Goal: Task Accomplishment & Management: Manage account settings

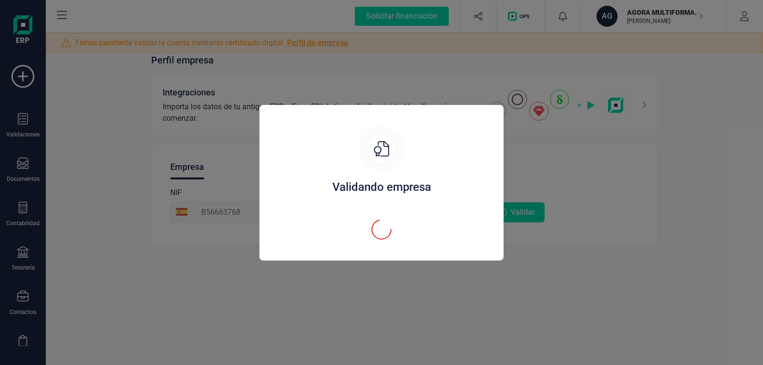
click at [647, 19] on div "Validando empresa" at bounding box center [381, 182] width 763 height 365
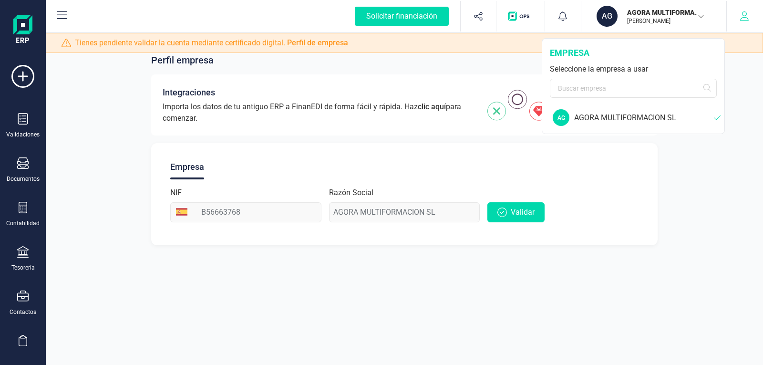
click at [739, 17] on button "button" at bounding box center [745, 16] width 36 height 31
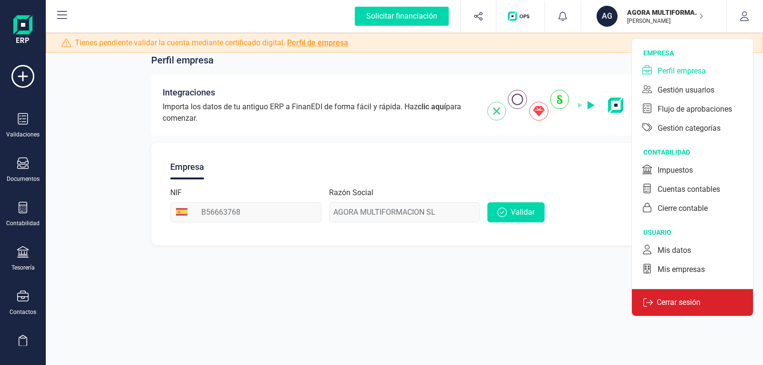
click at [668, 296] on div "Cerrar sesión" at bounding box center [692, 302] width 121 height 27
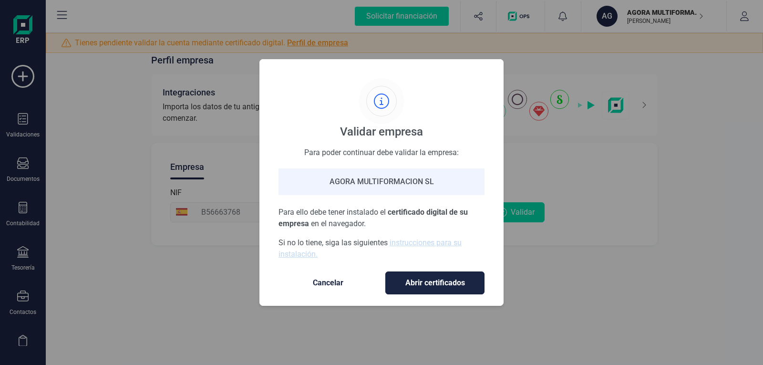
click at [431, 289] on button "Abrir certificados" at bounding box center [435, 283] width 99 height 23
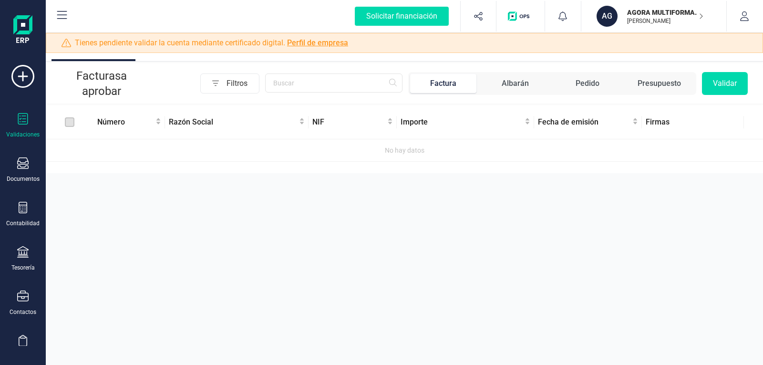
click at [315, 43] on link "Perfil de empresa" at bounding box center [317, 42] width 61 height 9
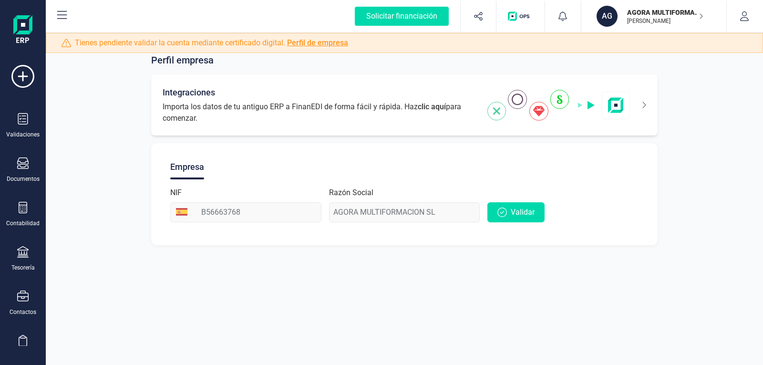
click at [642, 109] on icon at bounding box center [638, 104] width 16 height 15
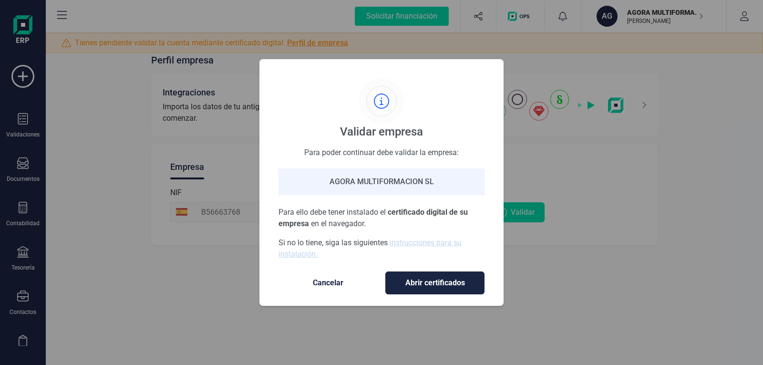
click at [325, 280] on span "Cancelar" at bounding box center [328, 282] width 80 height 11
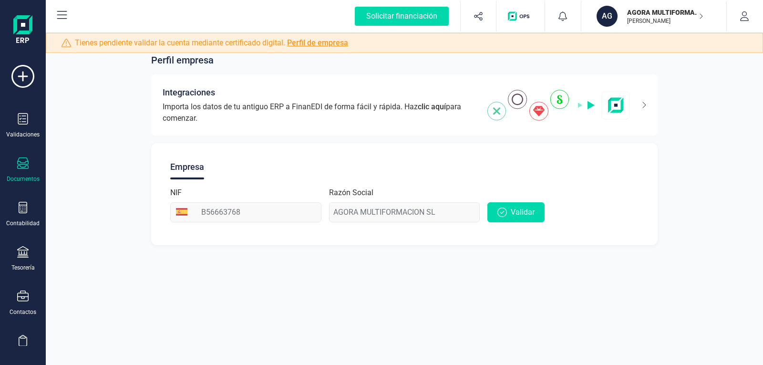
click at [15, 166] on div "Documentos" at bounding box center [23, 169] width 38 height 25
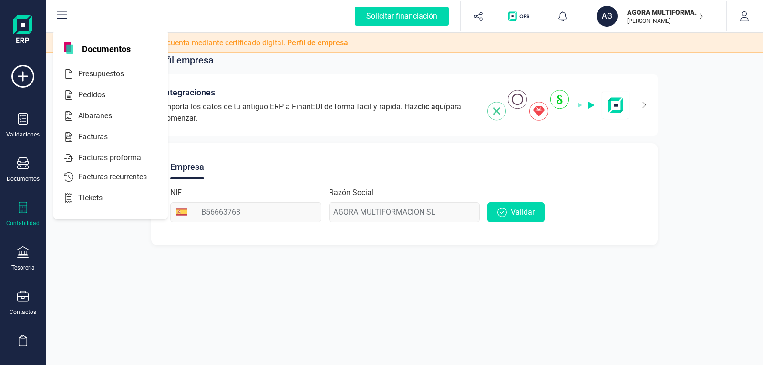
click at [24, 205] on icon at bounding box center [23, 207] width 9 height 11
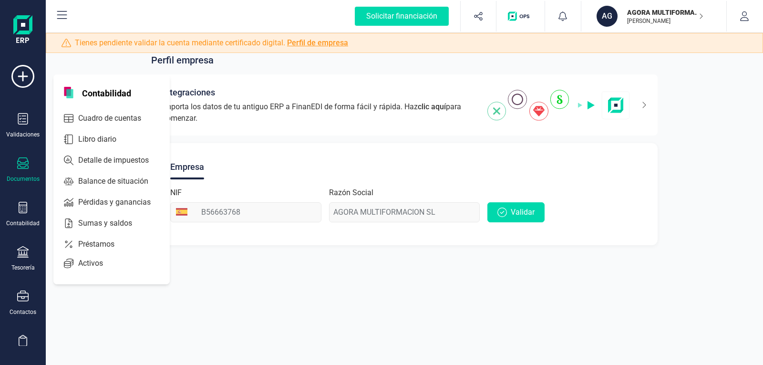
click at [24, 169] on div at bounding box center [22, 164] width 11 height 14
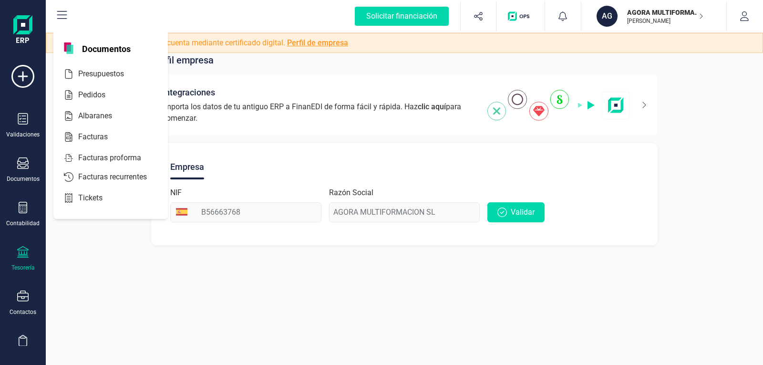
click at [20, 251] on icon at bounding box center [22, 251] width 11 height 11
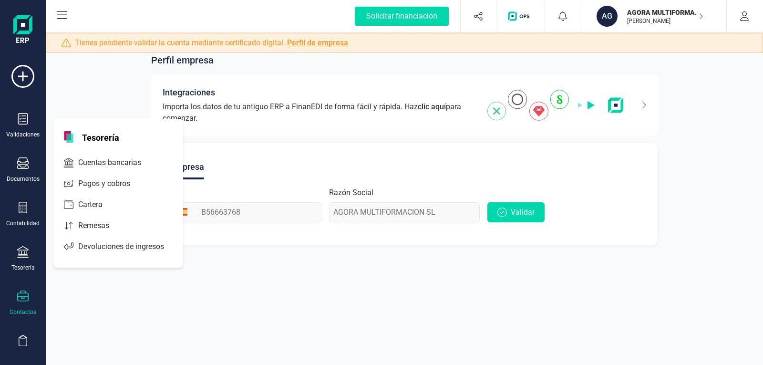
click at [20, 293] on icon at bounding box center [22, 296] width 11 height 11
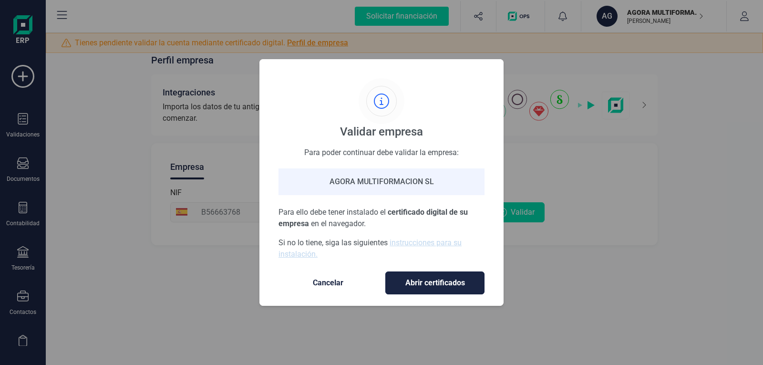
click at [416, 278] on span "Abrir certificados" at bounding box center [435, 282] width 79 height 11
